Goal: Task Accomplishment & Management: Use online tool/utility

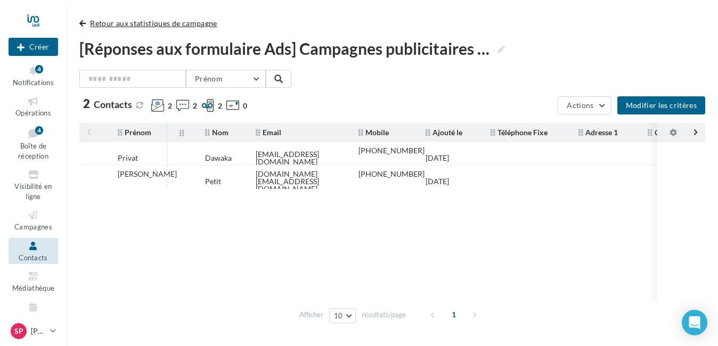
click at [80, 20] on span "button" at bounding box center [82, 23] width 6 height 7
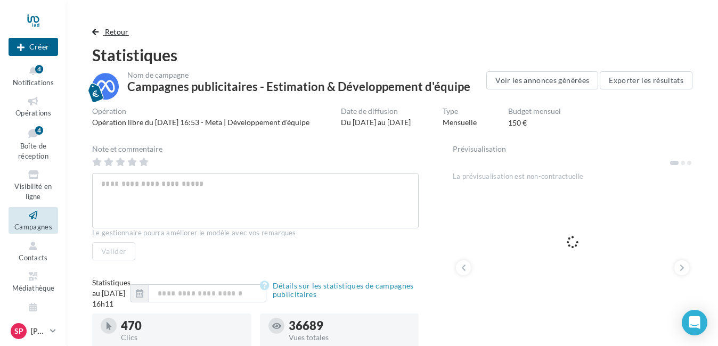
click at [95, 30] on span "button" at bounding box center [95, 31] width 6 height 7
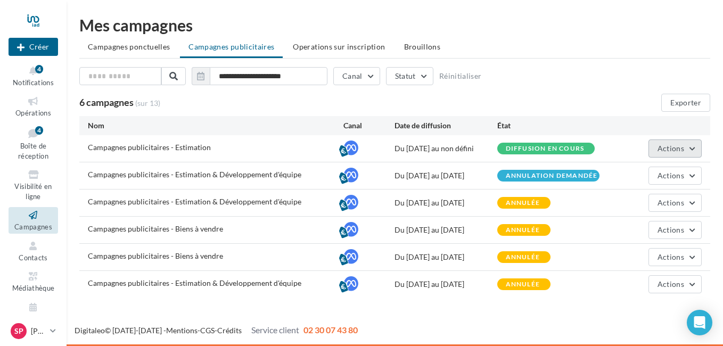
click at [680, 145] on span "Actions" at bounding box center [671, 148] width 27 height 9
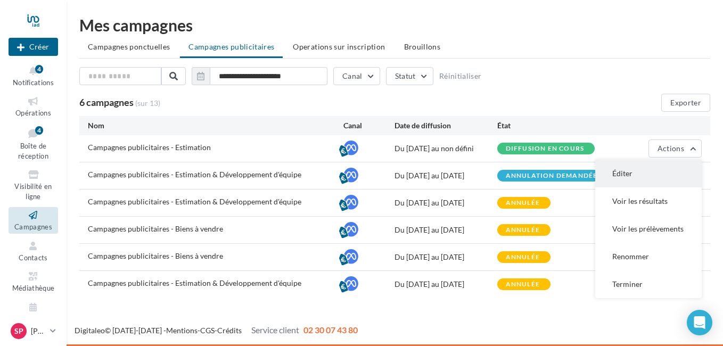
click at [633, 170] on button "Éditer" at bounding box center [648, 174] width 106 height 28
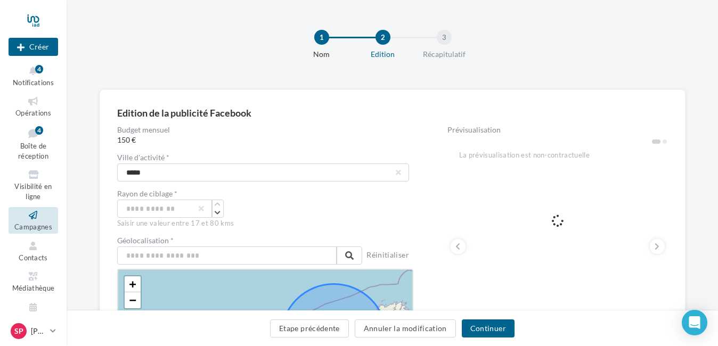
click at [28, 218] on icon at bounding box center [33, 215] width 43 height 12
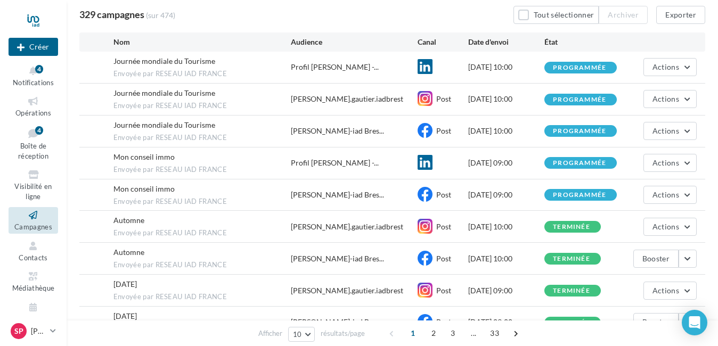
scroll to position [106, 0]
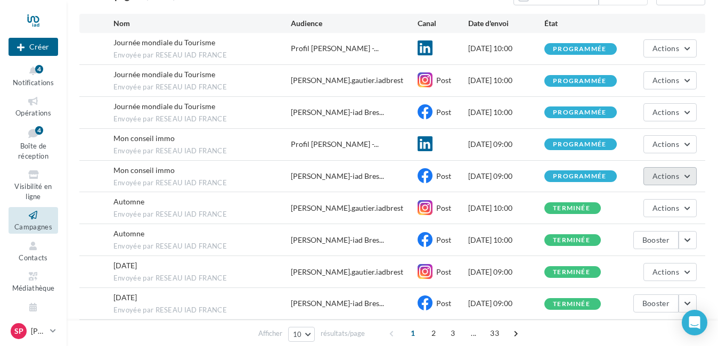
click at [676, 179] on span "Actions" at bounding box center [665, 175] width 27 height 9
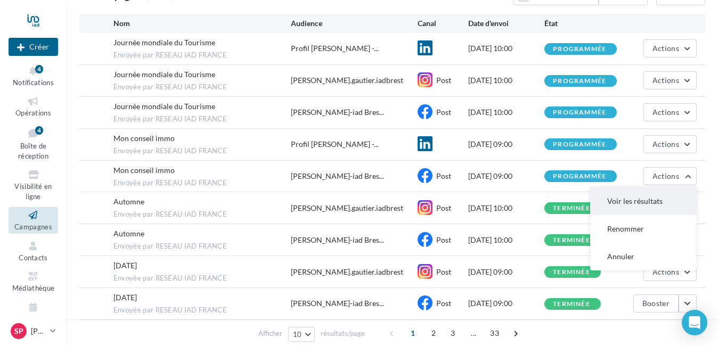
click at [657, 198] on button "Voir les résultats" at bounding box center [643, 201] width 106 height 28
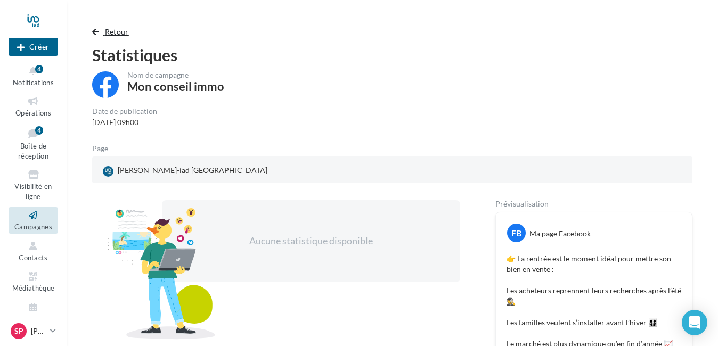
click at [96, 33] on span "button" at bounding box center [95, 31] width 6 height 7
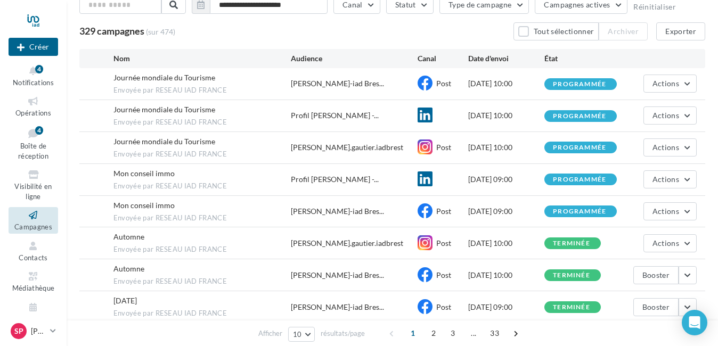
scroll to position [53, 0]
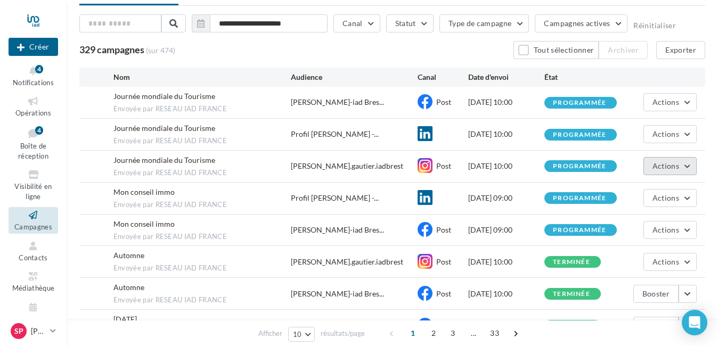
click at [675, 164] on span "Actions" at bounding box center [665, 165] width 27 height 9
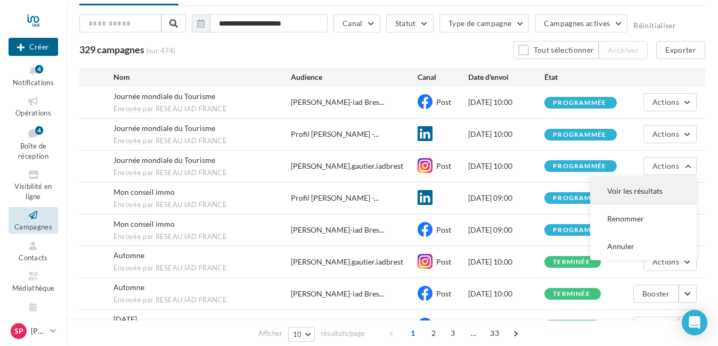
click at [630, 189] on button "Voir les résultats" at bounding box center [643, 191] width 106 height 28
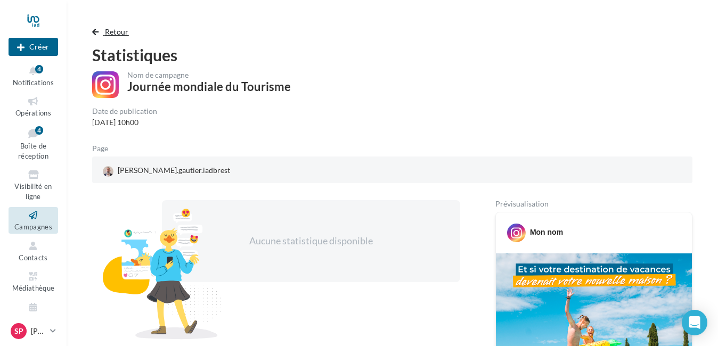
click at [102, 31] on button "Retour" at bounding box center [112, 32] width 41 height 13
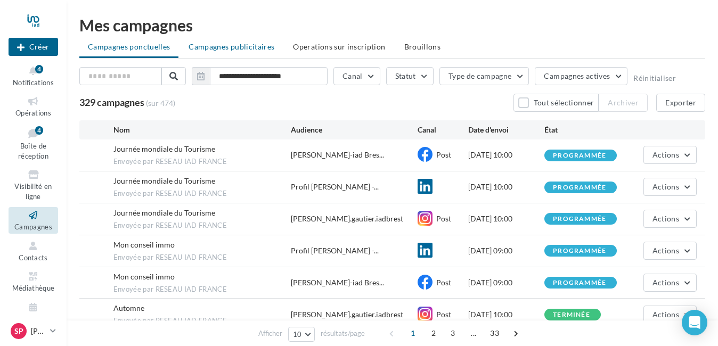
click at [227, 43] on span "Campagnes publicitaires" at bounding box center [232, 46] width 86 height 9
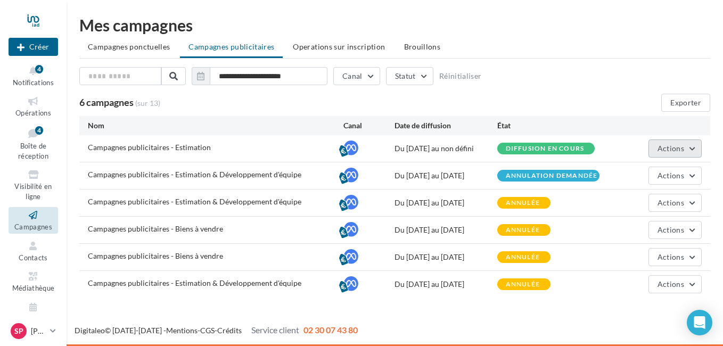
click at [692, 150] on button "Actions" at bounding box center [675, 149] width 53 height 18
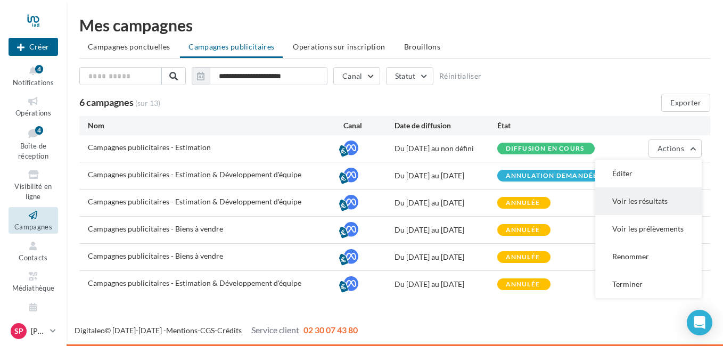
click at [659, 195] on button "Voir les résultats" at bounding box center [648, 201] width 106 height 28
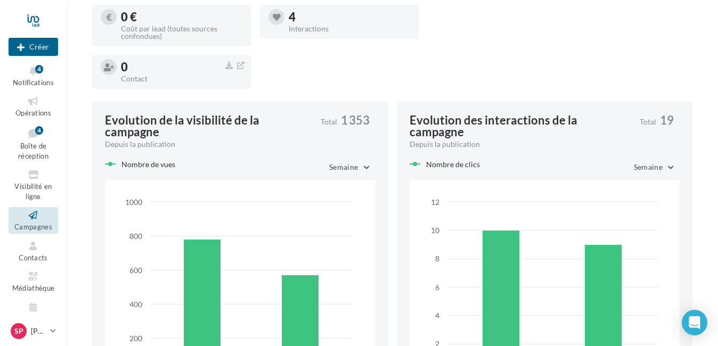
scroll to position [586, 0]
